Goal: Information Seeking & Learning: Learn about a topic

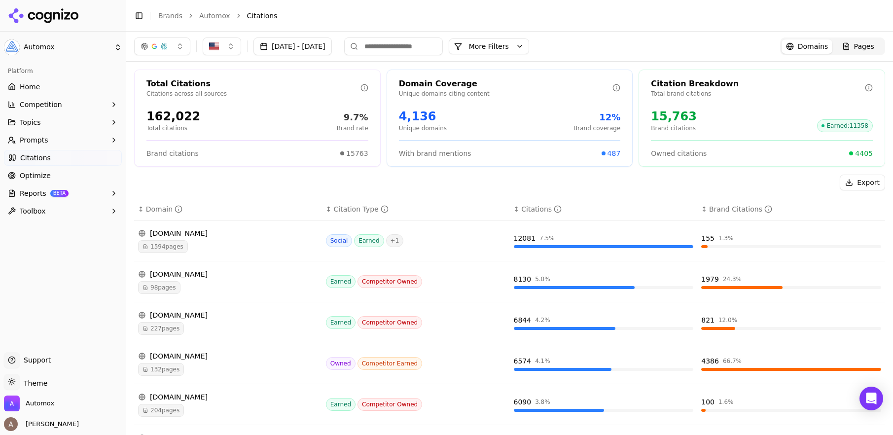
click at [41, 105] on span "Competition" at bounding box center [41, 105] width 42 height 10
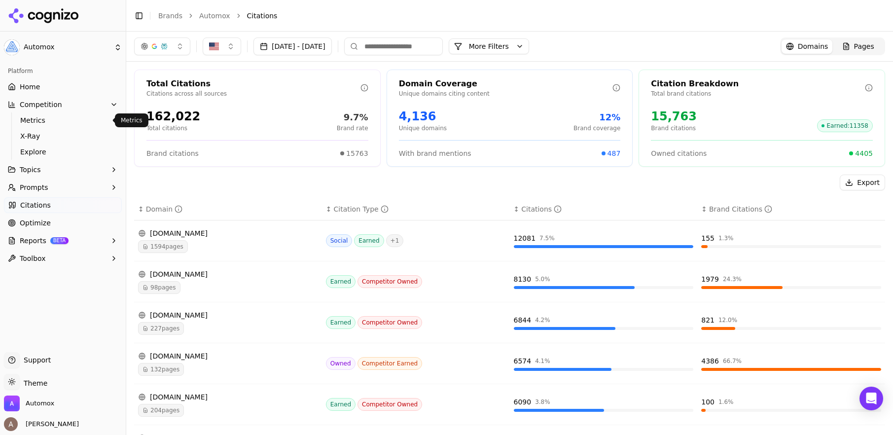
click at [30, 119] on span "Metrics" at bounding box center [63, 120] width 86 height 10
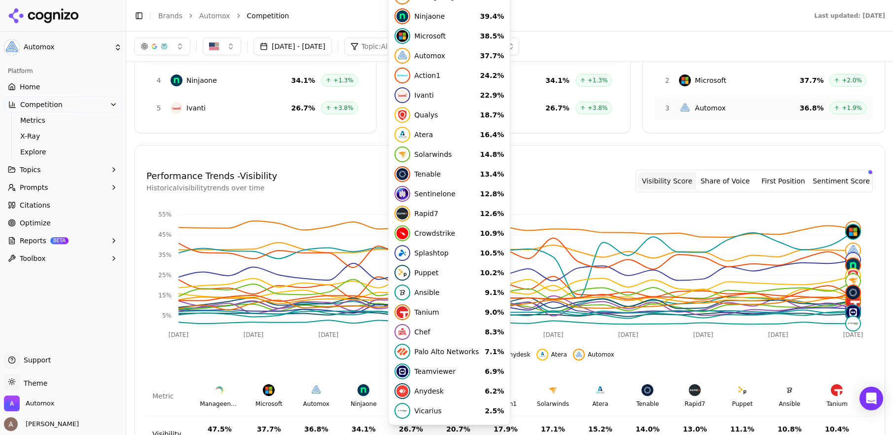
scroll to position [146, 0]
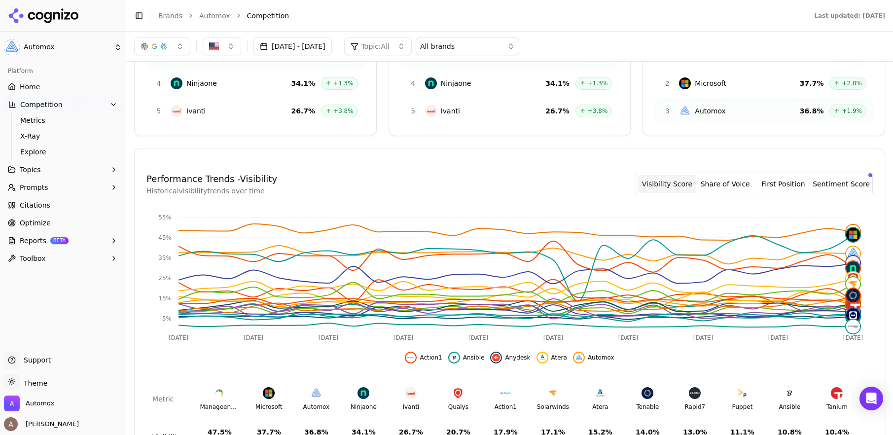
click at [332, 48] on button "[DATE] - [DATE]" at bounding box center [292, 46] width 78 height 18
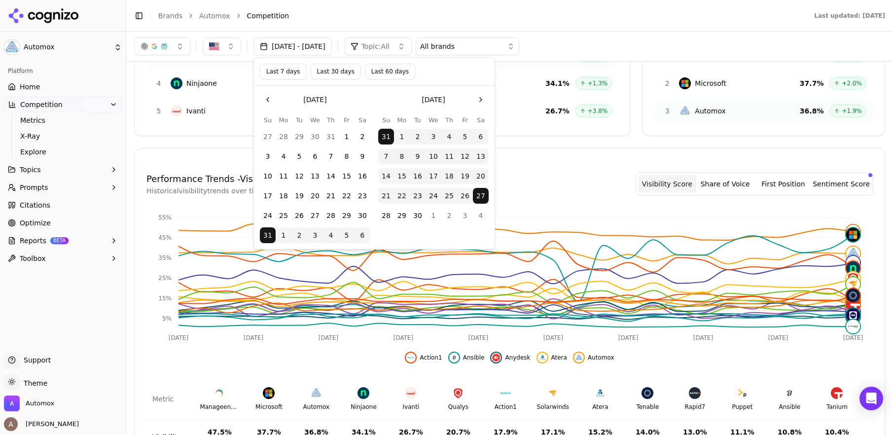
click at [394, 72] on button "Last 60 days" at bounding box center [390, 72] width 50 height 16
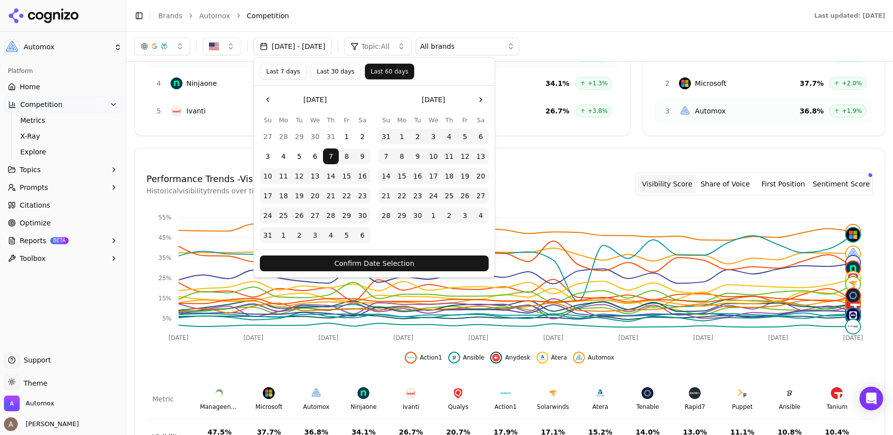
click at [337, 265] on button "Confirm Date Selection" at bounding box center [374, 263] width 229 height 16
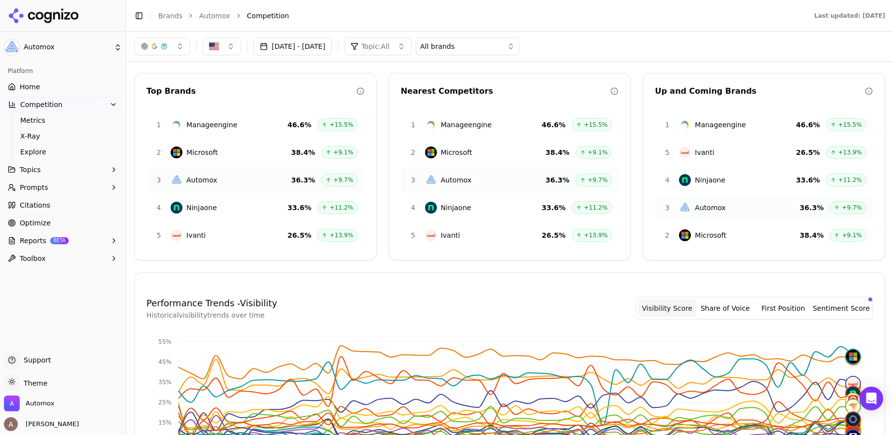
scroll to position [0, 0]
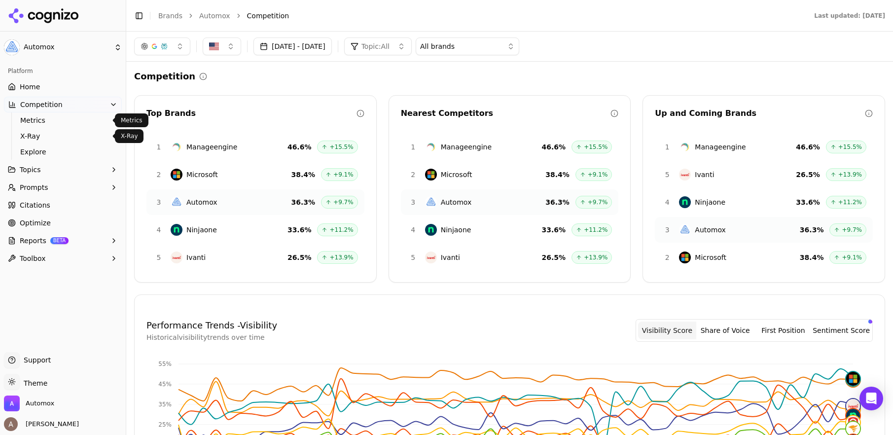
click at [56, 138] on span "X-Ray" at bounding box center [63, 136] width 86 height 10
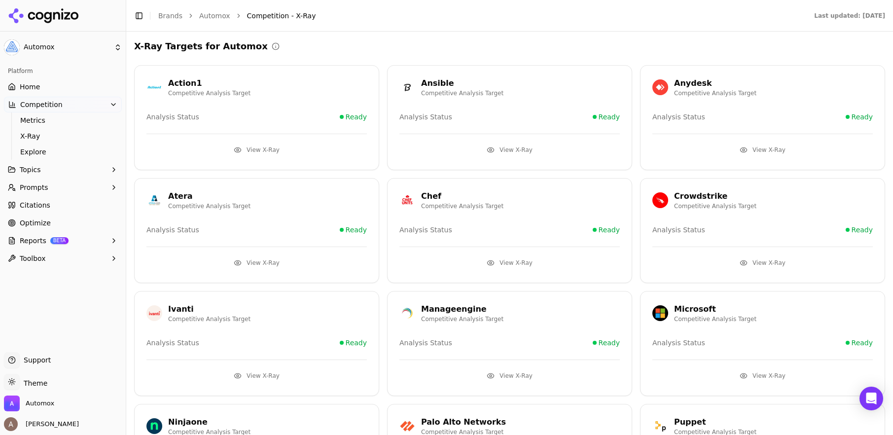
click at [248, 150] on button "View X-Ray" at bounding box center [256, 150] width 220 height 16
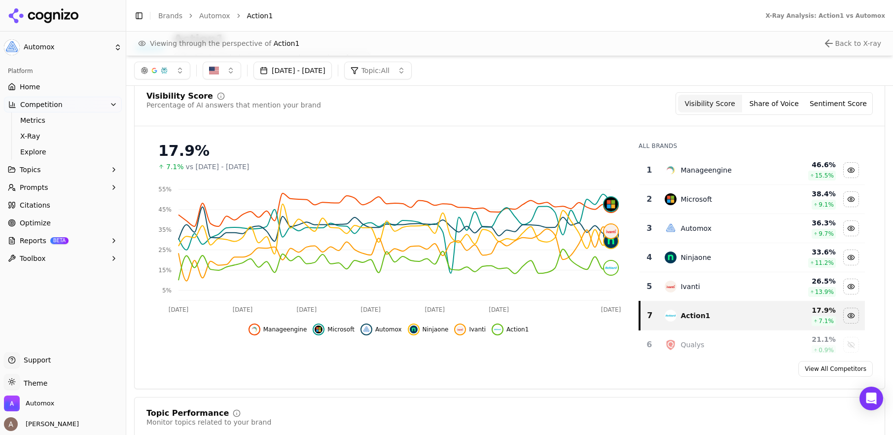
scroll to position [33, 0]
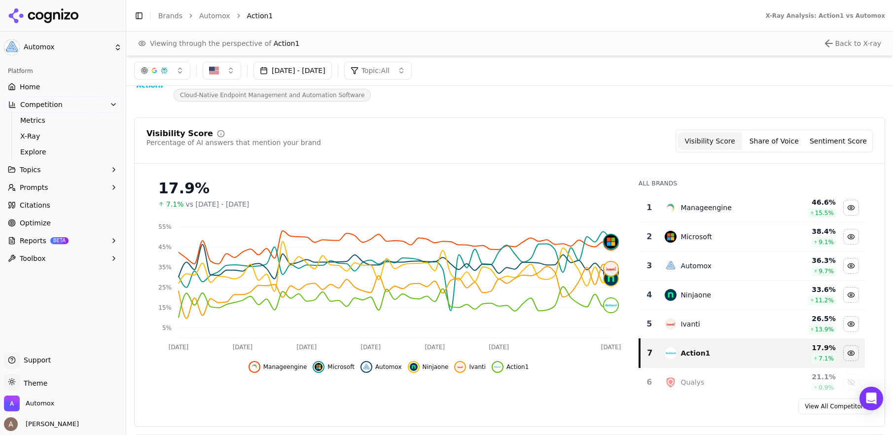
click at [831, 44] on icon "Close perspective view" at bounding box center [829, 43] width 12 height 12
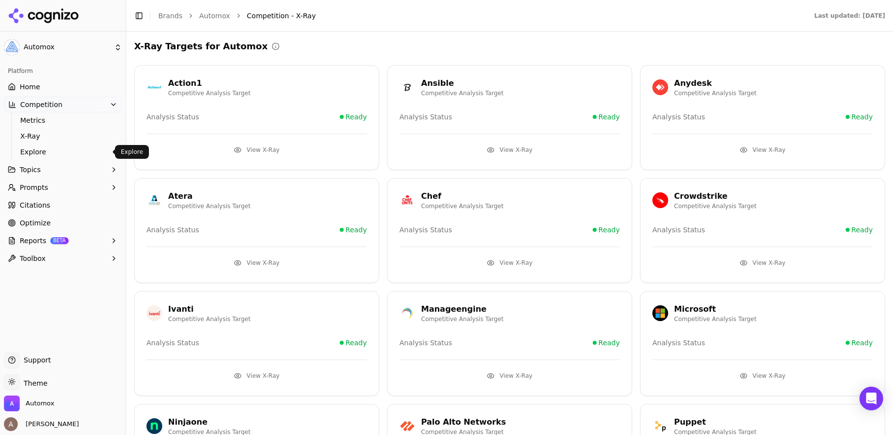
click at [73, 151] on span "Explore" at bounding box center [63, 152] width 86 height 10
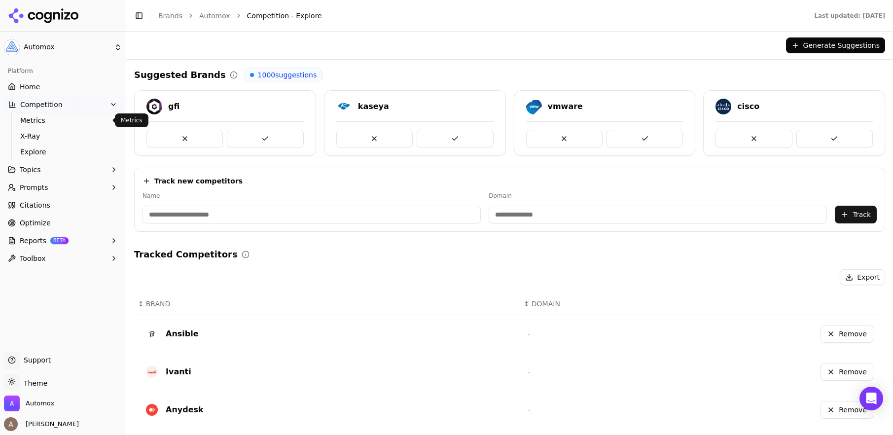
click at [73, 118] on span "Metrics" at bounding box center [63, 120] width 86 height 10
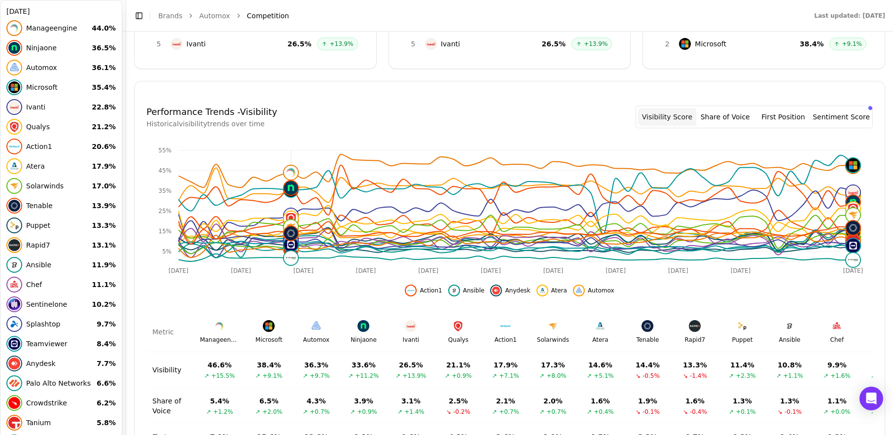
scroll to position [216, 0]
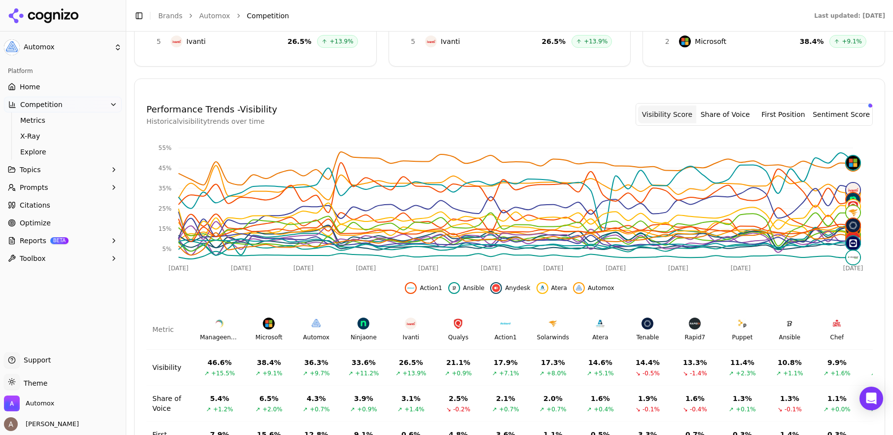
click at [779, 115] on button "First Position" at bounding box center [783, 115] width 58 height 18
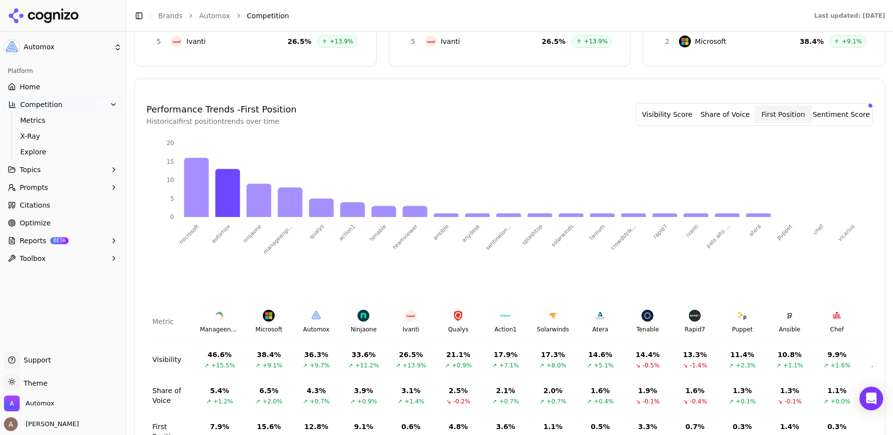
click at [747, 112] on button "Share of Voice" at bounding box center [725, 115] width 58 height 18
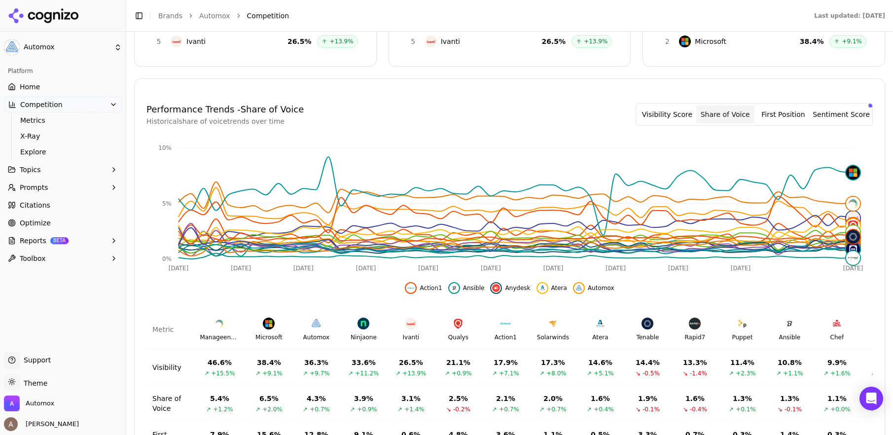
click at [691, 113] on button "Visibility Score" at bounding box center [667, 115] width 58 height 18
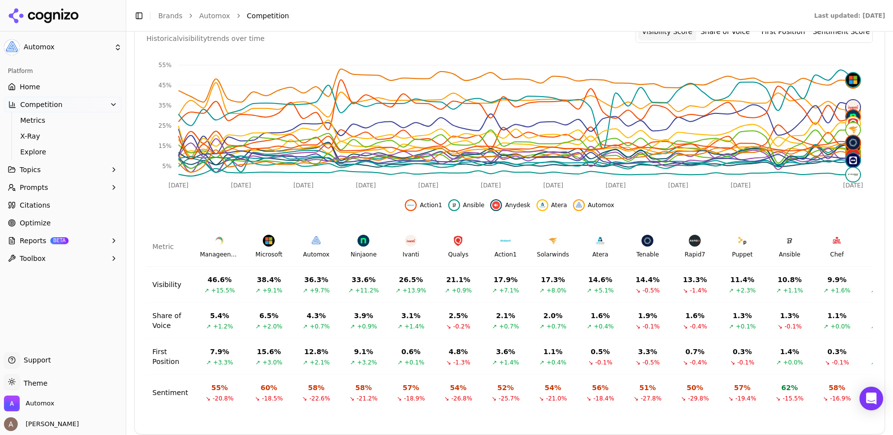
scroll to position [300, 0]
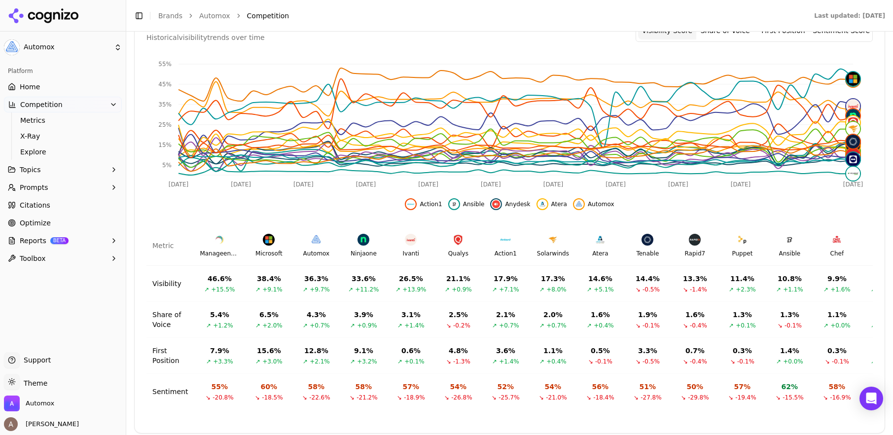
click at [65, 171] on button "Topics" at bounding box center [63, 170] width 118 height 16
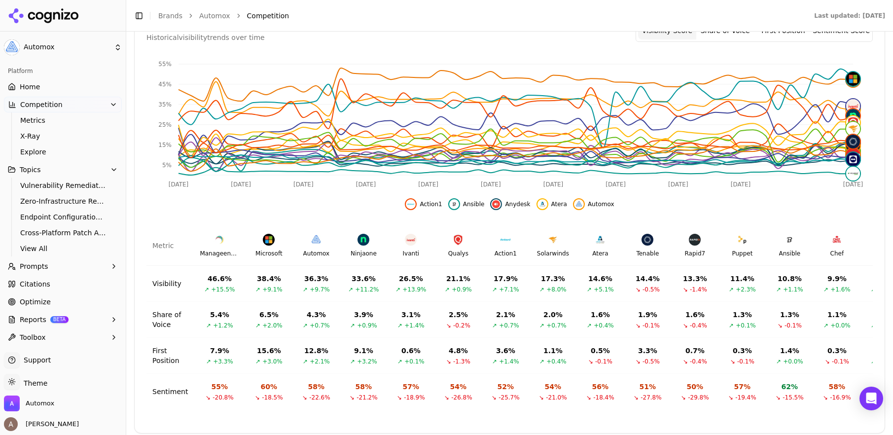
click at [67, 268] on button "Prompts" at bounding box center [63, 266] width 118 height 16
click at [35, 283] on span "Active" at bounding box center [63, 282] width 86 height 10
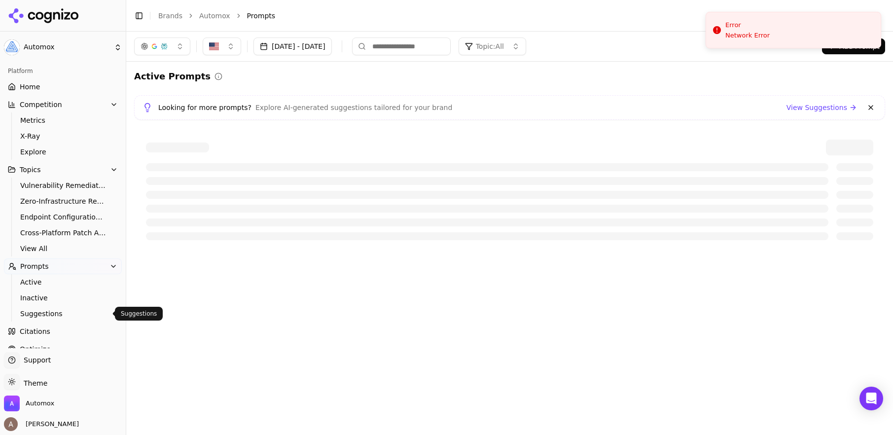
click at [43, 311] on span "Suggestions" at bounding box center [63, 314] width 86 height 10
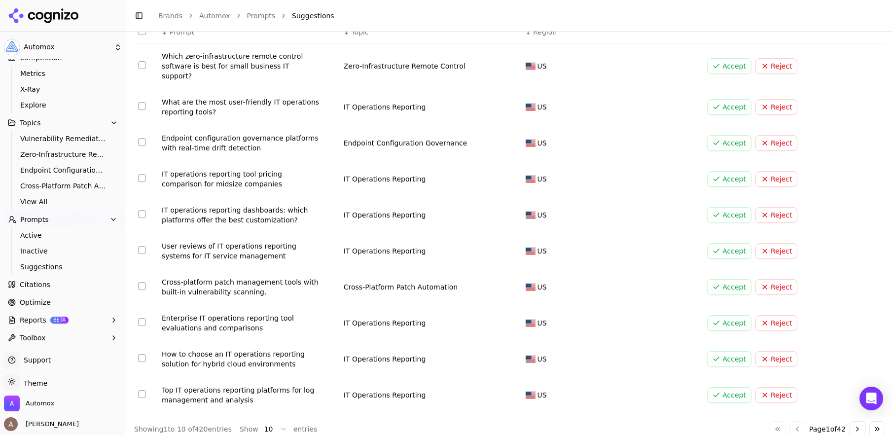
scroll to position [48, 0]
click at [50, 308] on link "Optimize" at bounding box center [63, 301] width 118 height 16
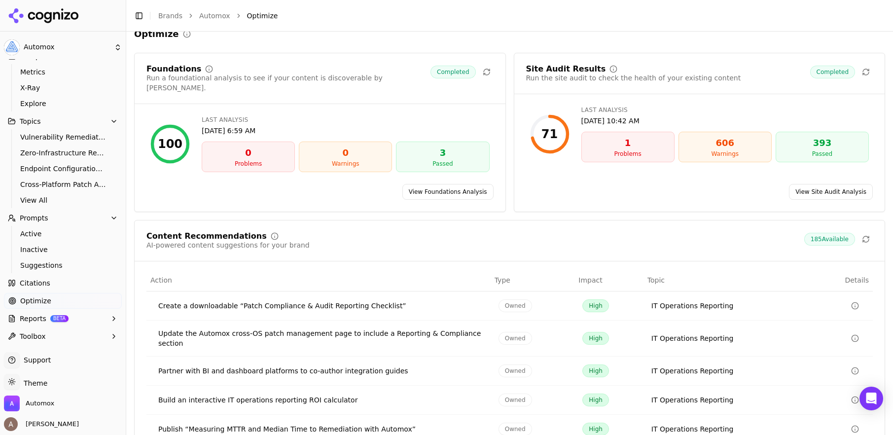
scroll to position [84, 0]
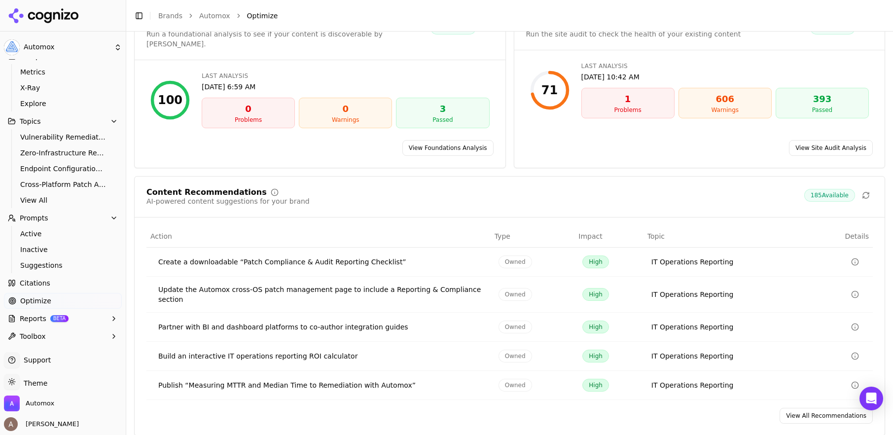
click at [34, 320] on span "Reports" at bounding box center [33, 319] width 27 height 10
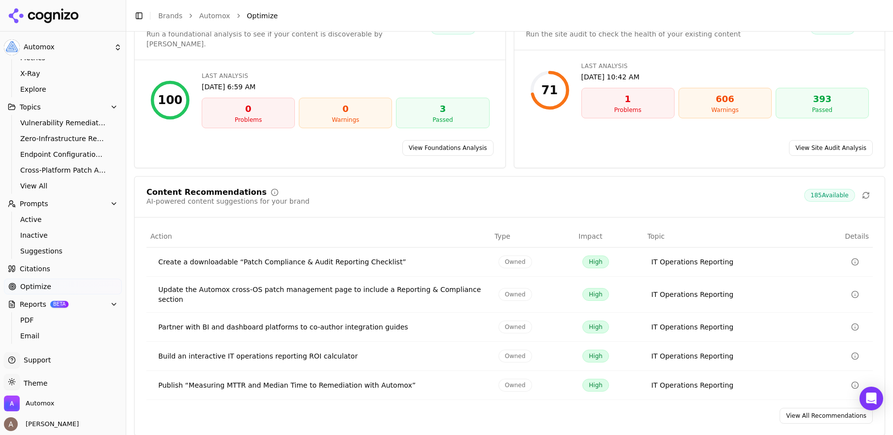
scroll to position [80, 0]
click at [41, 336] on span "Toolbox" at bounding box center [33, 336] width 26 height 10
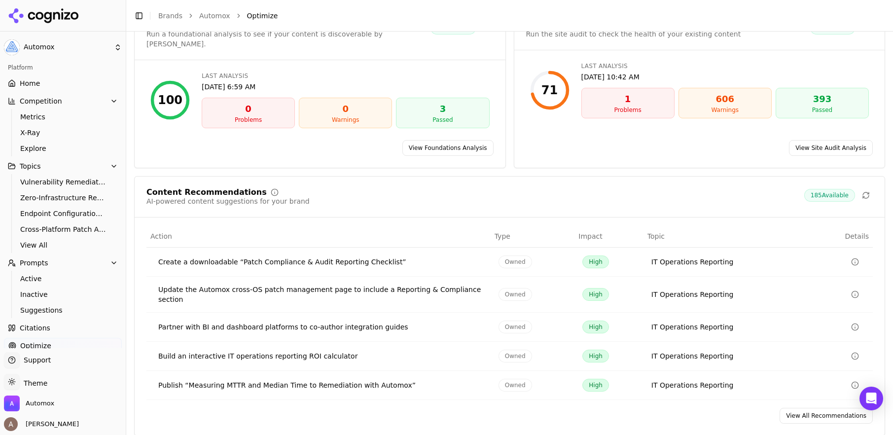
scroll to position [0, 0]
click at [33, 90] on span "Home" at bounding box center [30, 87] width 20 height 10
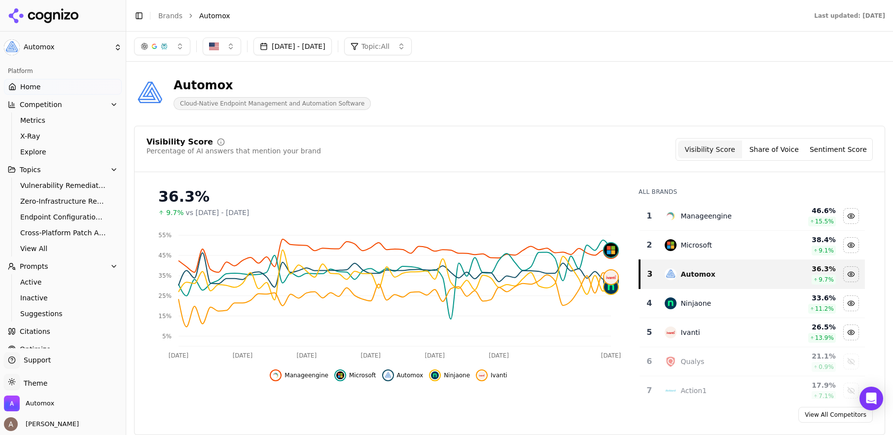
click at [659, 99] on div "Automox Cloud-Native Endpoint Management and Automation Software" at bounding box center [509, 94] width 751 height 48
click at [76, 184] on span "Vulnerability Remediation Orchestration" at bounding box center [63, 185] width 86 height 10
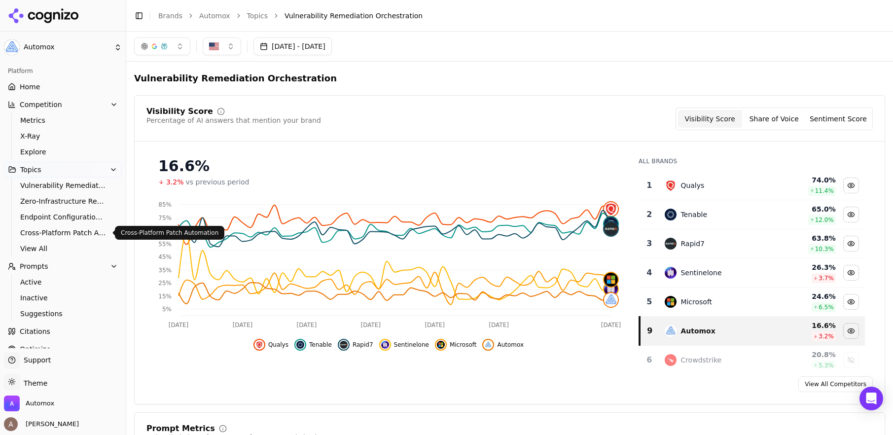
click at [55, 232] on span "Cross-Platform Patch Automation" at bounding box center [63, 233] width 86 height 10
